Goal: Information Seeking & Learning: Learn about a topic

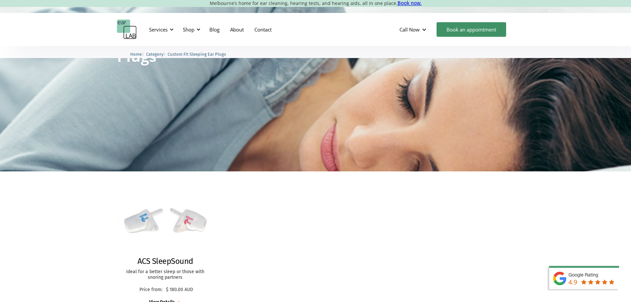
scroll to position [8, 0]
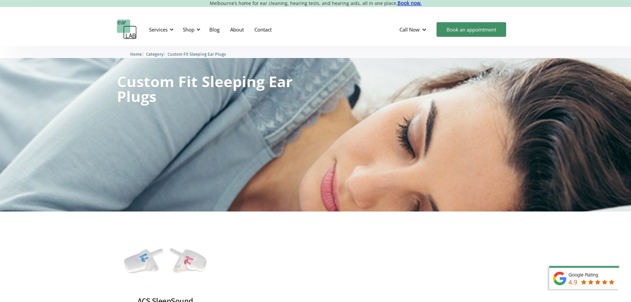
click at [163, 53] on span "Category" at bounding box center [154, 54] width 17 height 5
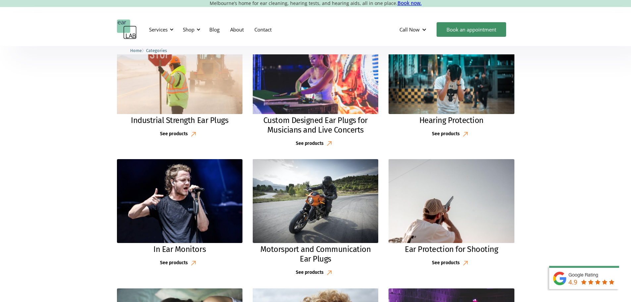
scroll to position [199, 0]
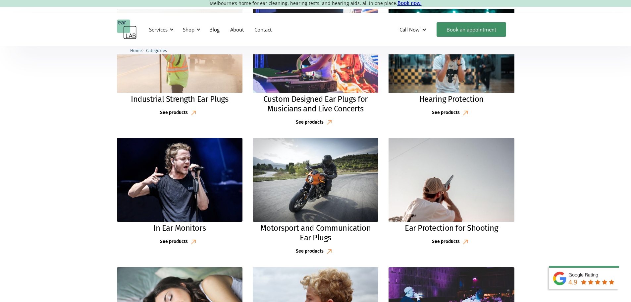
click at [457, 73] on img at bounding box center [452, 51] width 136 height 90
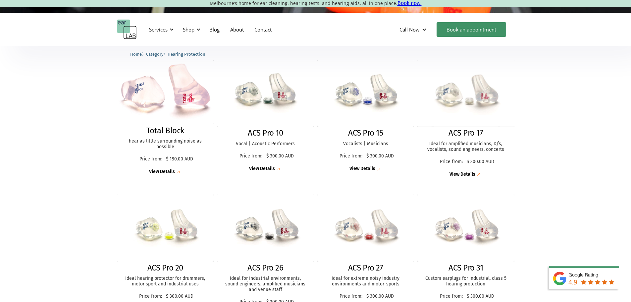
scroll to position [199, 0]
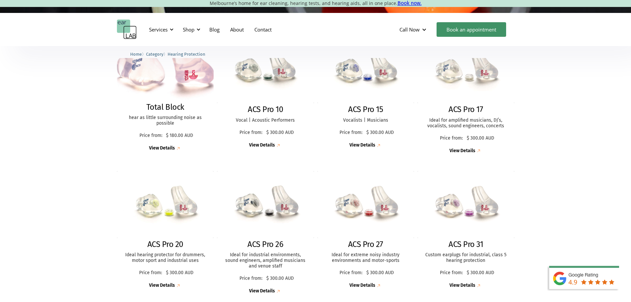
click at [183, 85] on img at bounding box center [165, 68] width 107 height 71
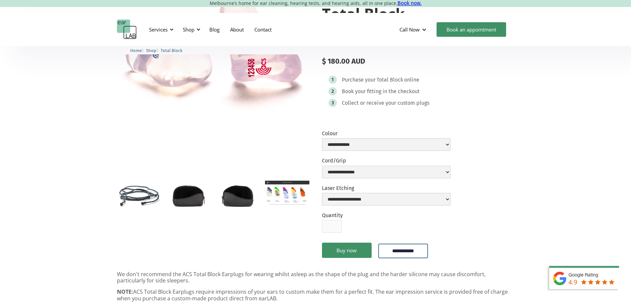
scroll to position [99, 0]
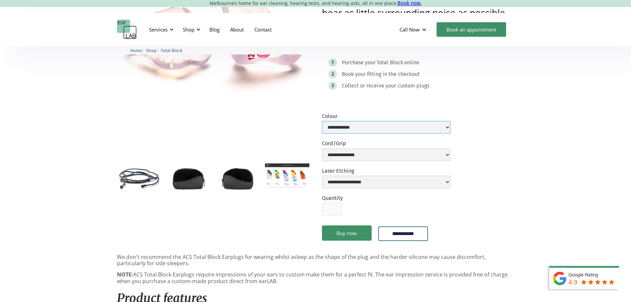
click at [421, 125] on select "**********" at bounding box center [386, 127] width 129 height 13
click at [573, 123] on div "**********" at bounding box center [315, 248] width 631 height 602
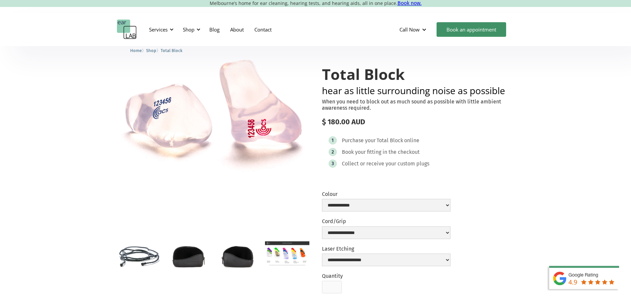
scroll to position [0, 0]
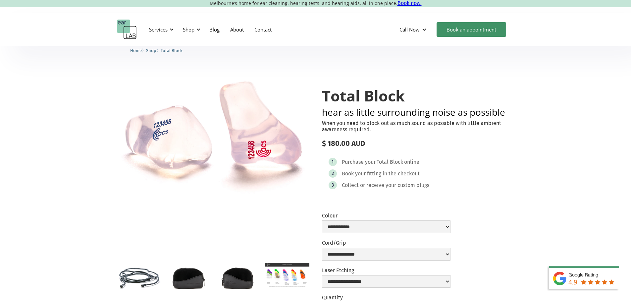
click at [296, 270] on img "open lightbox" at bounding box center [287, 275] width 44 height 25
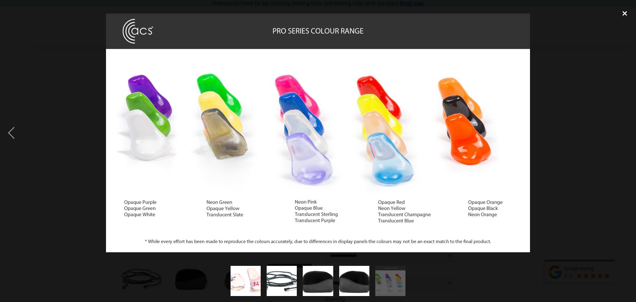
click at [626, 15] on div "close lightbox" at bounding box center [624, 13] width 23 height 15
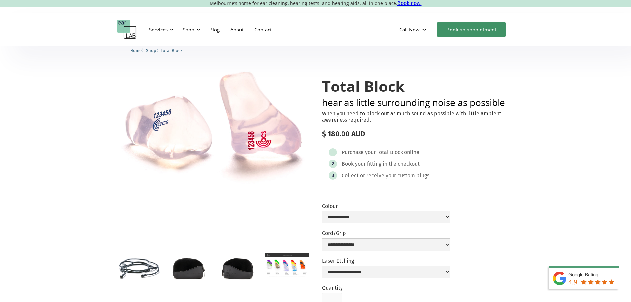
scroll to position [8, 0]
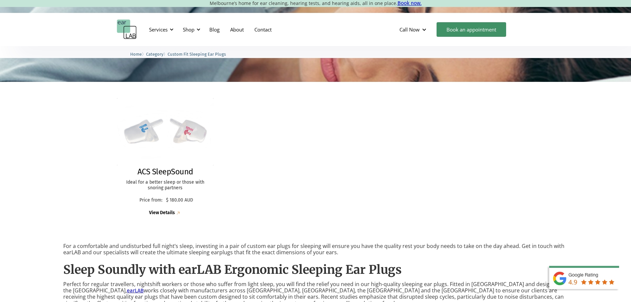
scroll to position [99, 0]
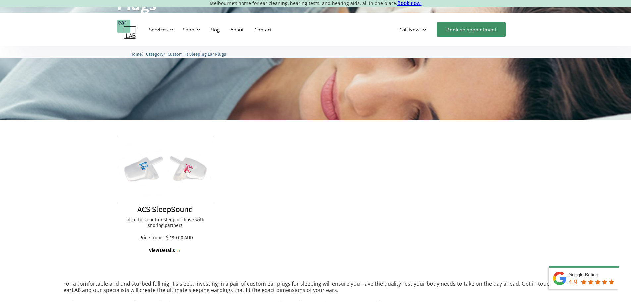
click at [157, 53] on span "Category" at bounding box center [154, 54] width 17 height 5
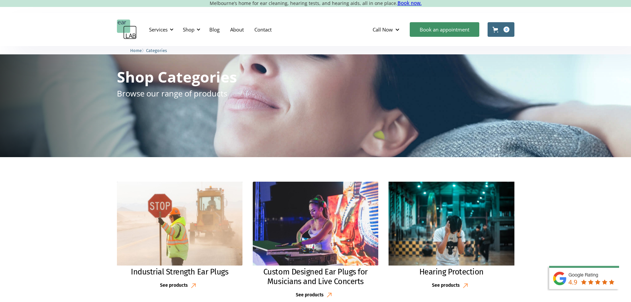
scroll to position [199, 0]
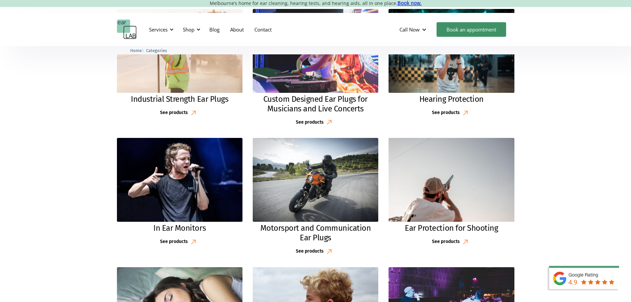
click at [215, 64] on img at bounding box center [180, 51] width 138 height 92
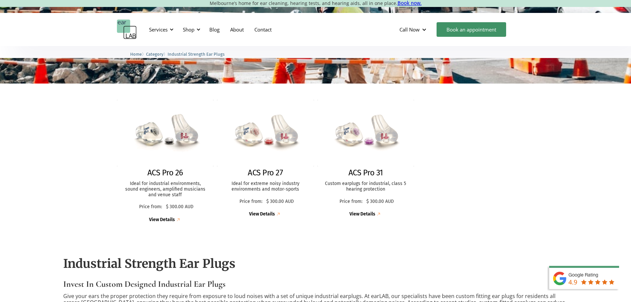
scroll to position [132, 0]
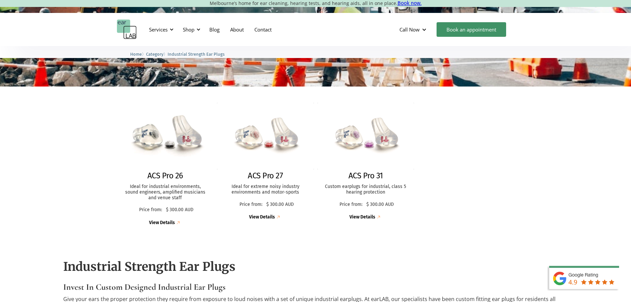
click at [175, 147] on img at bounding box center [165, 135] width 106 height 73
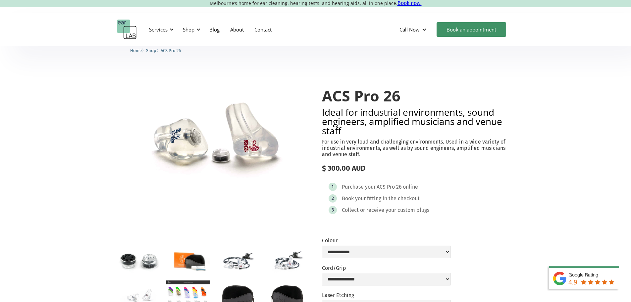
click at [153, 50] on span "Shop" at bounding box center [151, 50] width 10 height 5
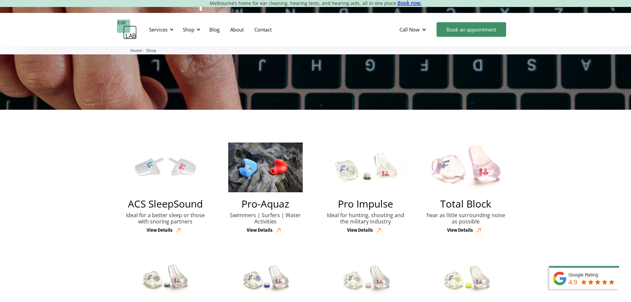
scroll to position [132, 0]
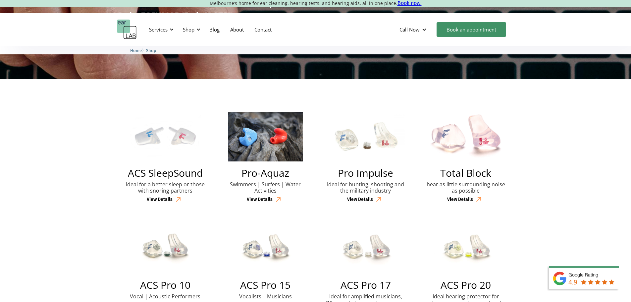
click at [469, 140] on img at bounding box center [465, 137] width 75 height 50
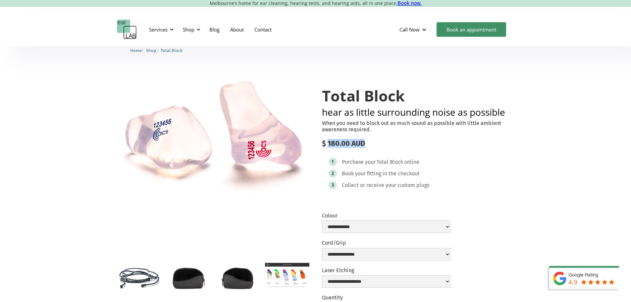
drag, startPoint x: 363, startPoint y: 147, endPoint x: 328, endPoint y: 140, distance: 36.4
click at [328, 140] on div "$ 180.00 AUD" at bounding box center [418, 143] width 192 height 9
click at [356, 96] on h1 "Total Block" at bounding box center [418, 95] width 192 height 17
